Goal: Navigation & Orientation: Find specific page/section

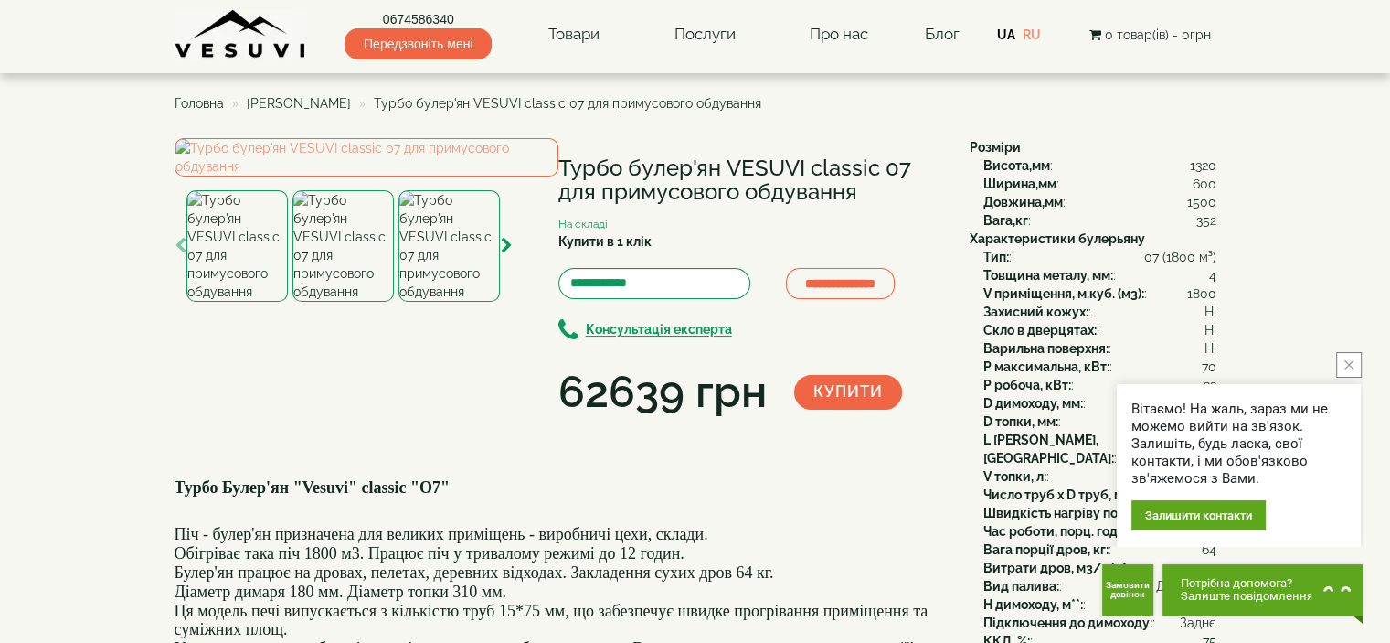
click at [207, 103] on span "Головна" at bounding box center [199, 103] width 49 height 15
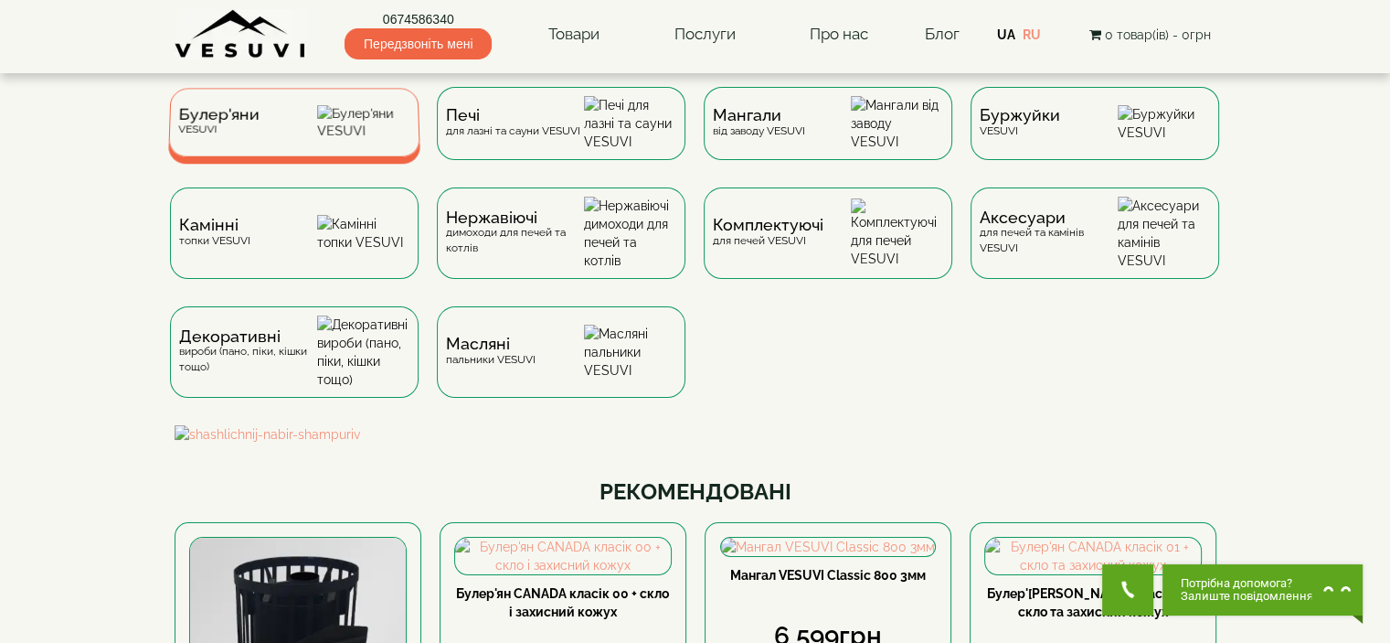
click at [296, 139] on div "Булер'яни VESUVI" at bounding box center [294, 122] width 252 height 69
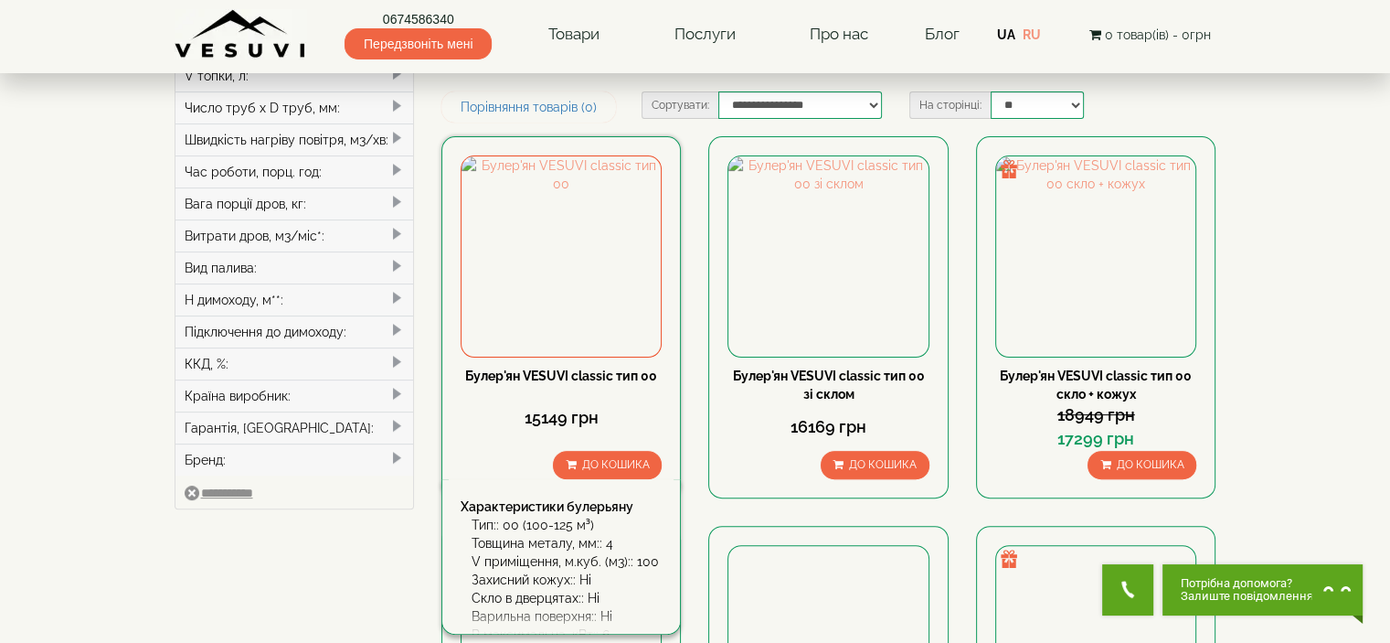
scroll to position [548, 0]
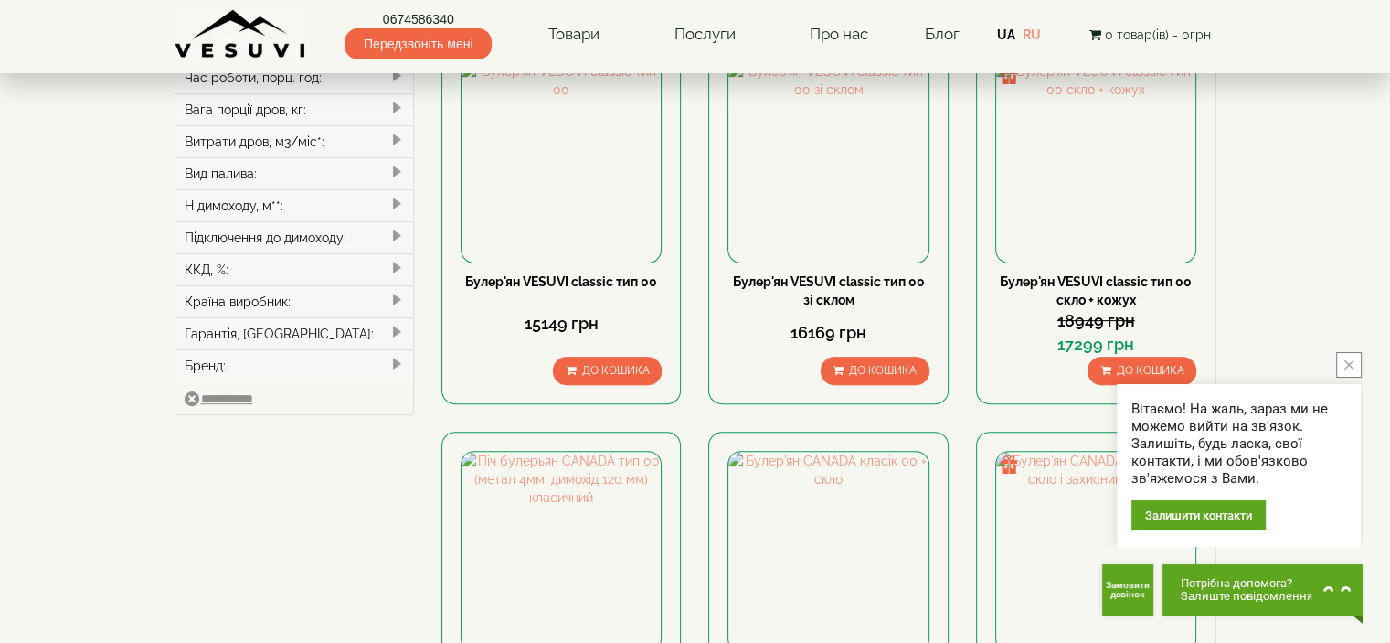
click at [1355, 367] on button "close button" at bounding box center [1349, 365] width 26 height 26
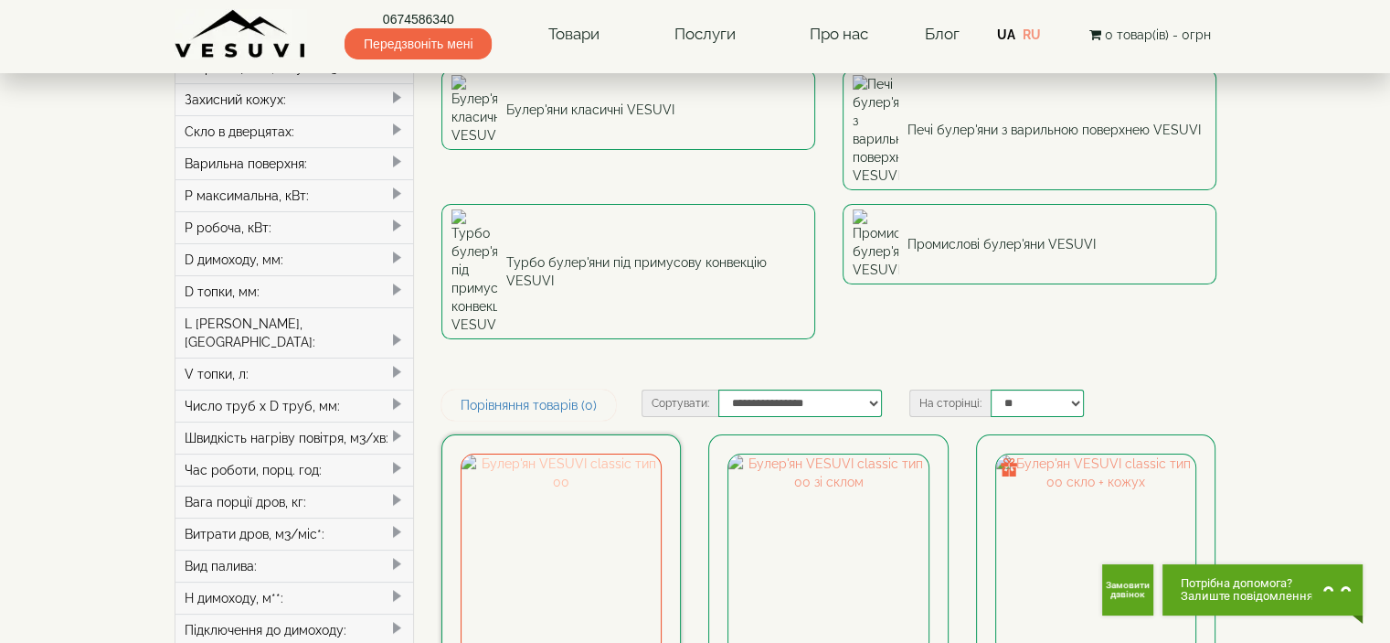
scroll to position [91, 0]
